Goal: Communication & Community: Connect with others

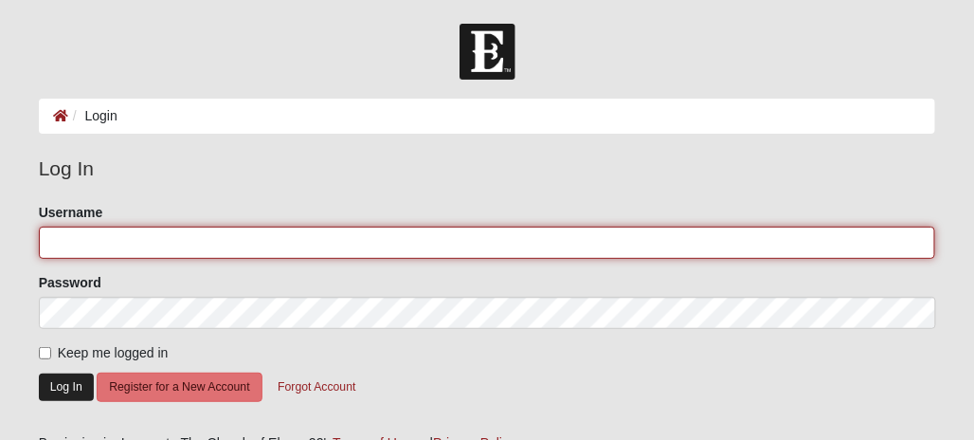
type input "Whitepiner71"
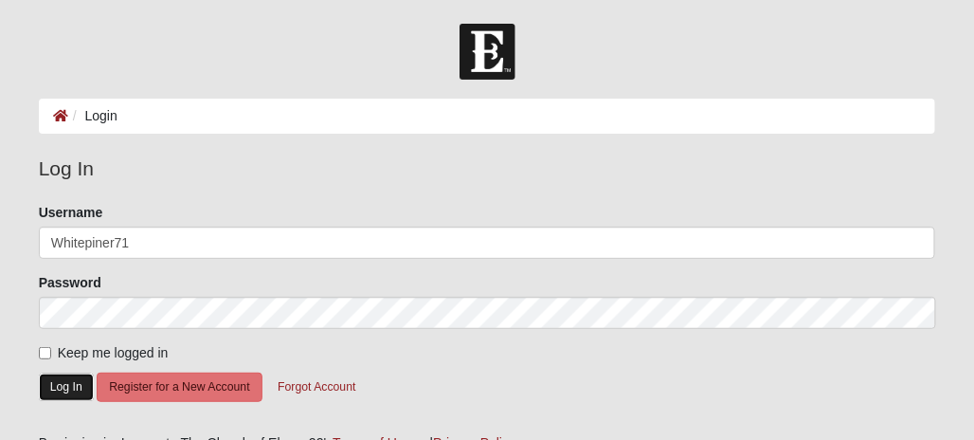
click at [62, 378] on button "Log In" at bounding box center [66, 386] width 55 height 27
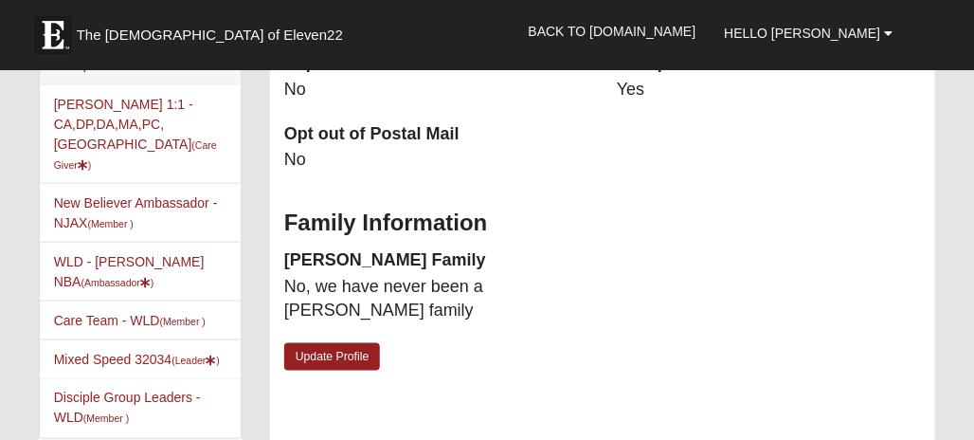
scroll to position [568, 0]
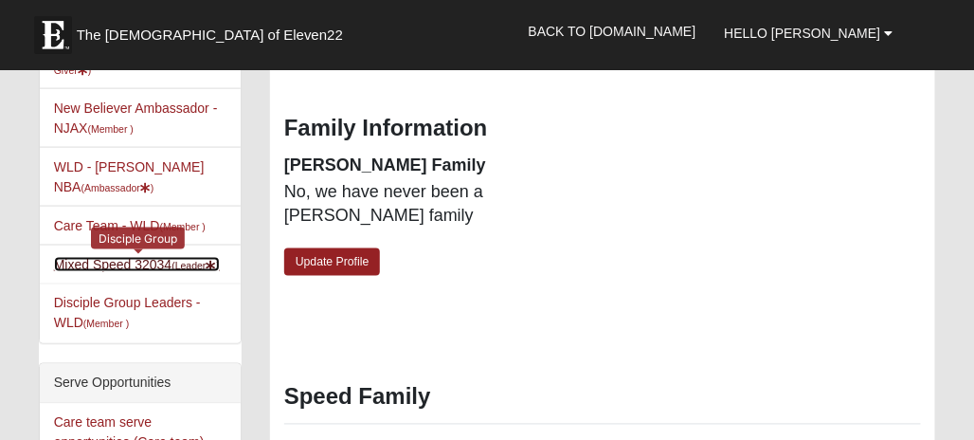
click at [150, 257] on link "Mixed Speed 32034 (Leader )" at bounding box center [137, 264] width 166 height 15
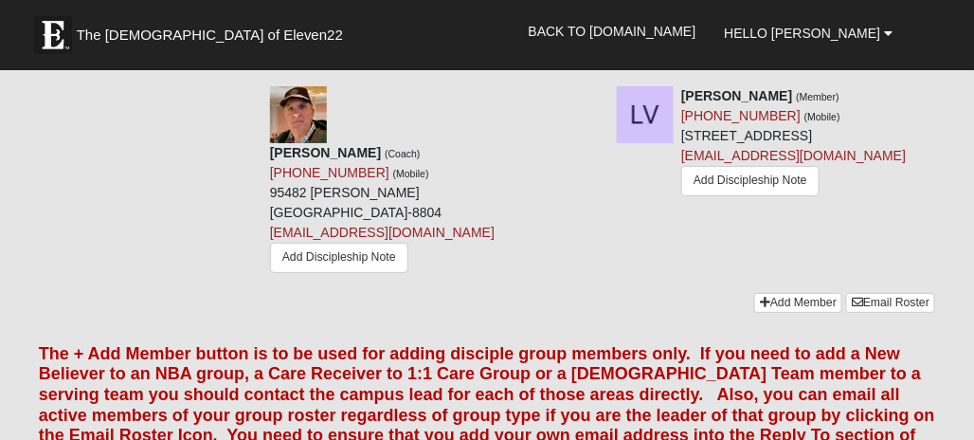
scroll to position [1705, 0]
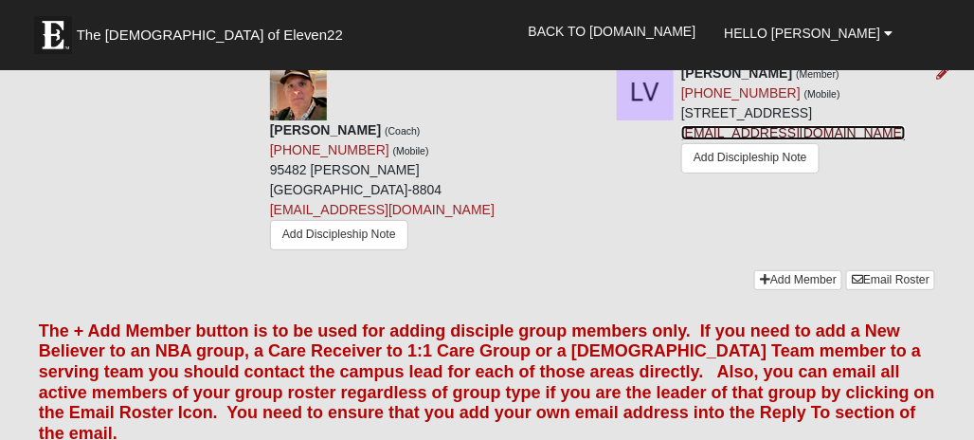
click at [681, 140] on link "[EMAIL_ADDRESS][DOMAIN_NAME]" at bounding box center [793, 132] width 224 height 15
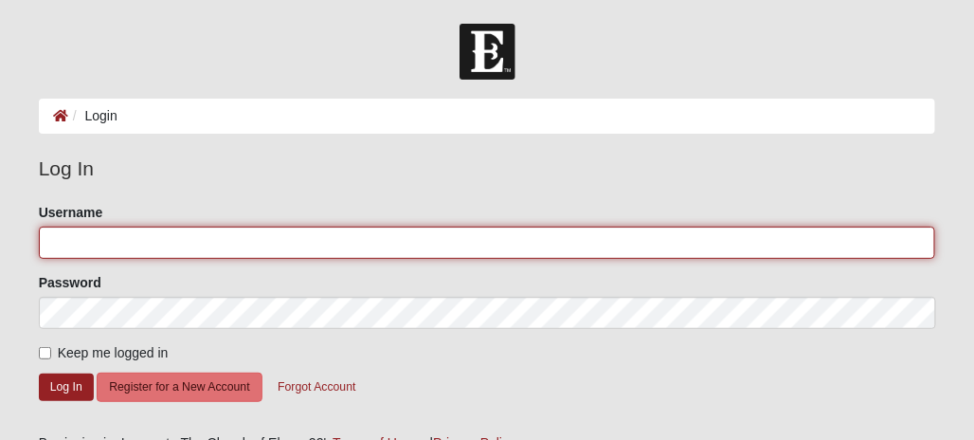
type input "Whitepiner71"
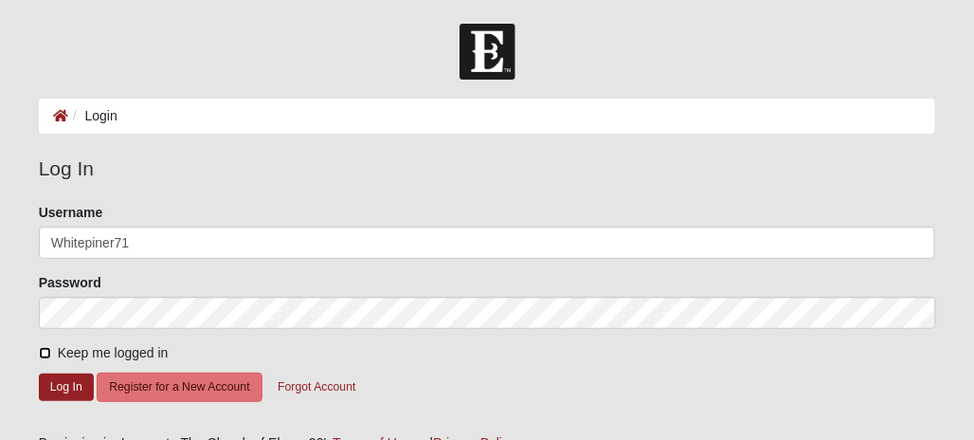
click at [44, 351] on input "Keep me logged in" at bounding box center [45, 353] width 12 height 12
checkbox input "true"
click at [62, 379] on button "Log In" at bounding box center [66, 386] width 55 height 27
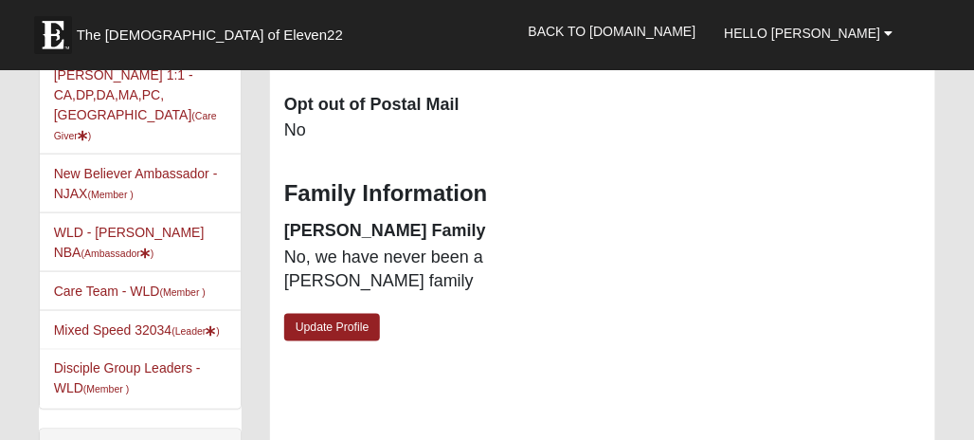
scroll to position [568, 0]
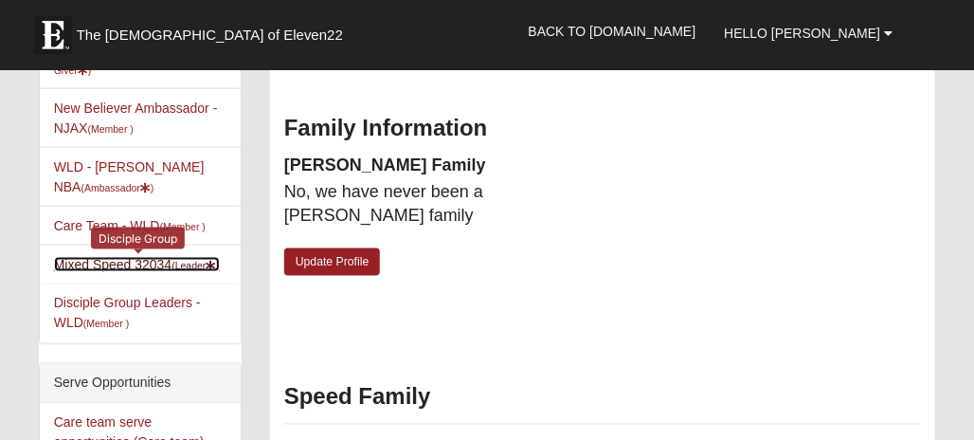
click at [113, 257] on link "Mixed Speed 32034 (Leader )" at bounding box center [137, 264] width 166 height 15
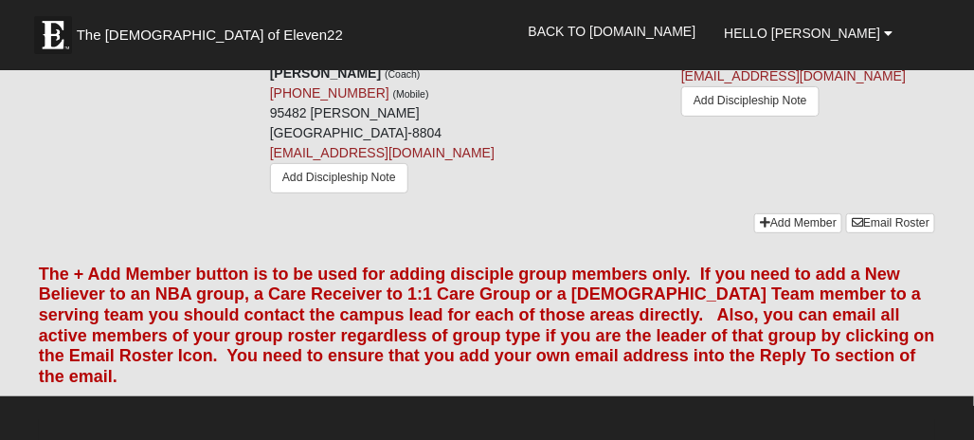
scroll to position [1800, 0]
